Goal: Transaction & Acquisition: Subscribe to service/newsletter

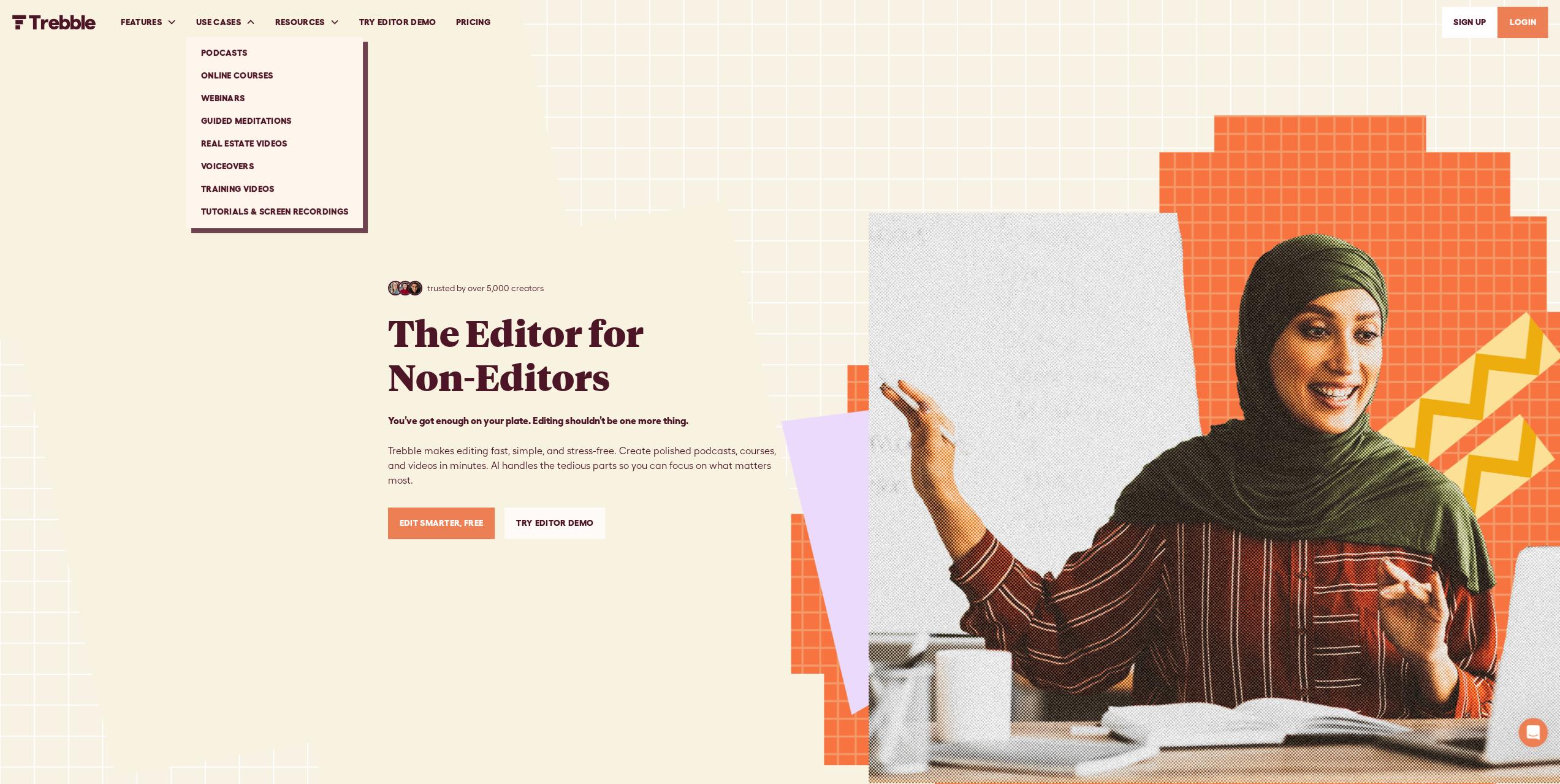
click at [232, 53] on link "Podcasts" at bounding box center [275, 53] width 166 height 23
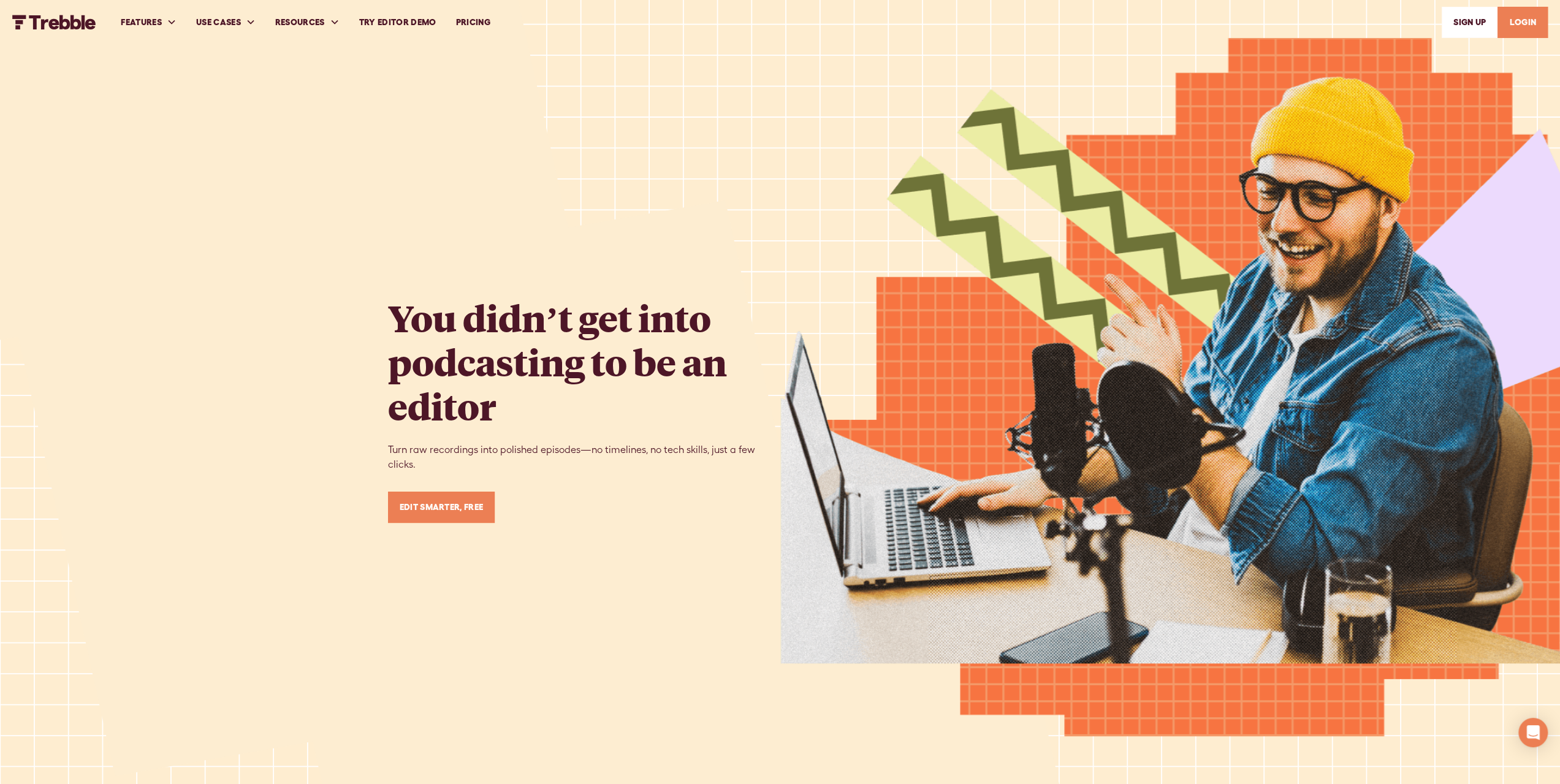
click at [453, 499] on link "Edit Smarter, Free" at bounding box center [442, 507] width 108 height 31
